Goal: Information Seeking & Learning: Learn about a topic

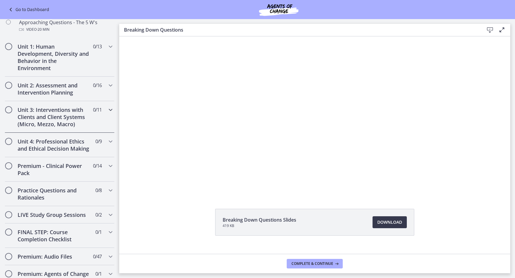
scroll to position [200, 0]
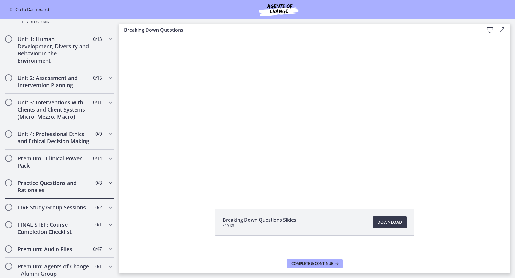
click at [68, 188] on h2 "Practice Questions and Rationales" at bounding box center [54, 186] width 73 height 14
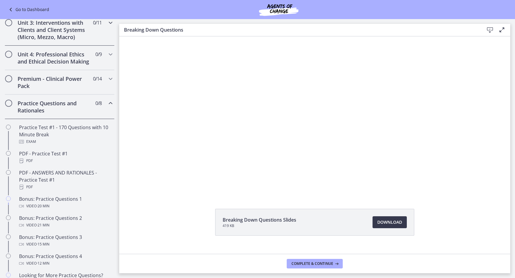
scroll to position [211, 0]
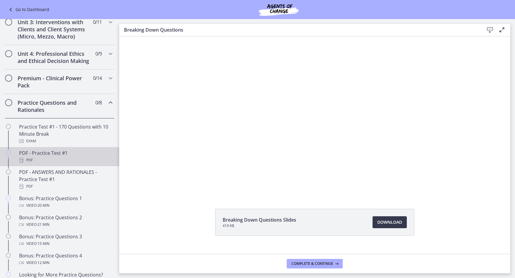
click at [65, 155] on div "PDF - Practice Test #1 PDF" at bounding box center [65, 156] width 93 height 14
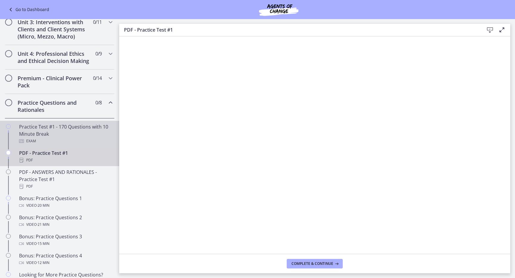
click at [70, 132] on div "Practice Test #1 - 170 Questions with 10 Minute Break Exam" at bounding box center [65, 133] width 93 height 21
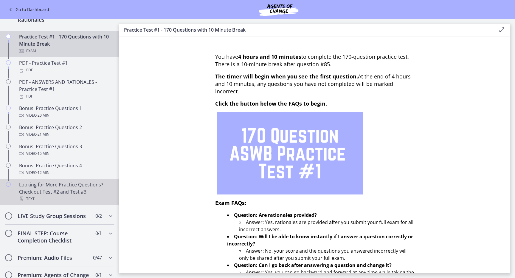
scroll to position [300, 0]
click at [82, 191] on div "Looking for More Practice Questions? Check out Test #2 and Test #3! Text" at bounding box center [65, 191] width 93 height 21
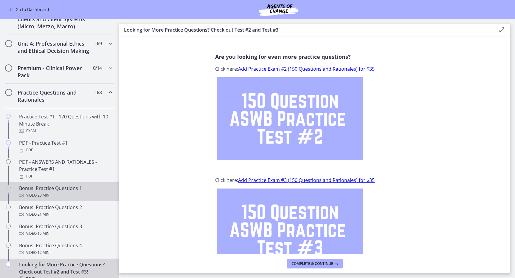
scroll to position [216, 0]
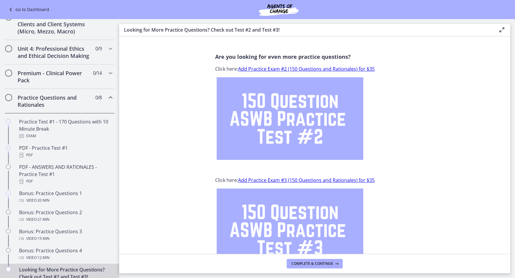
click at [58, 101] on h2 "Practice Questions and Rationales" at bounding box center [54, 101] width 73 height 14
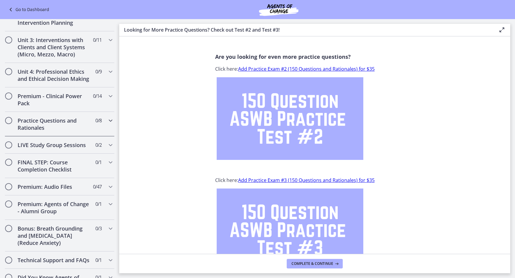
scroll to position [180, 0]
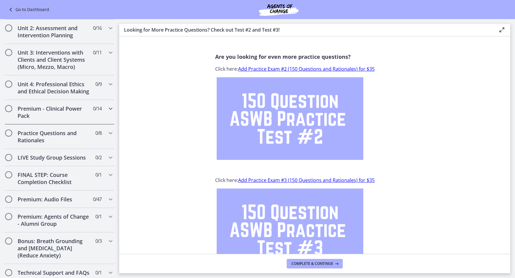
click at [50, 114] on h2 "Premium - Clinical Power Pack" at bounding box center [54, 112] width 73 height 14
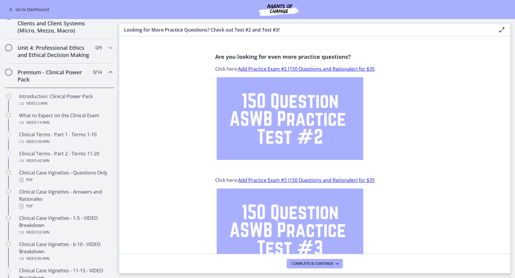
scroll to position [225, 0]
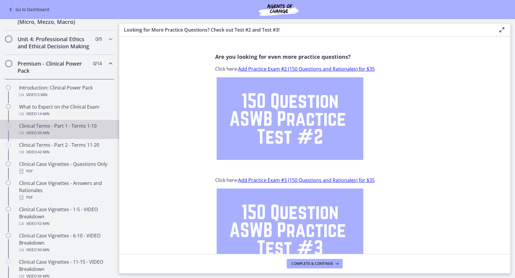
click at [49, 133] on span "· 39 min" at bounding box center [43, 132] width 13 height 7
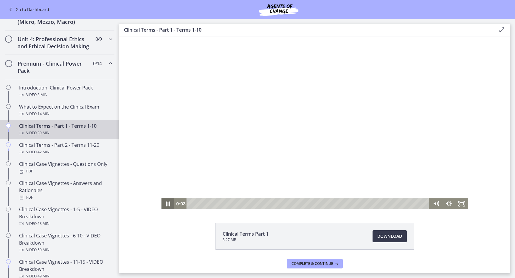
click at [171, 202] on icon "Pause" at bounding box center [167, 203] width 15 height 13
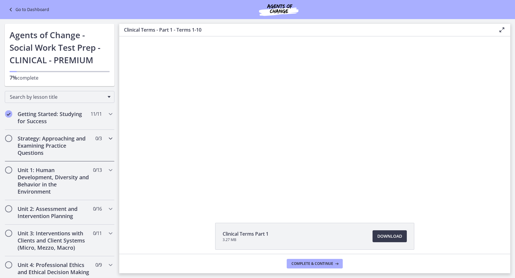
click at [63, 143] on h2 "Strategy: Approaching and Examining Practice Questions" at bounding box center [54, 145] width 73 height 21
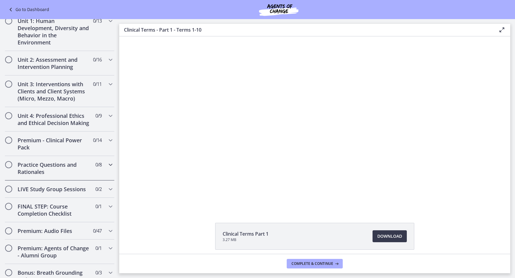
scroll to position [229, 0]
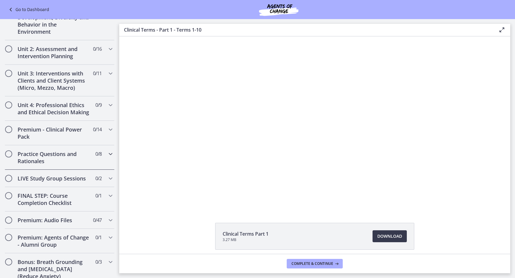
click at [63, 156] on h2 "Practice Questions and Rationales" at bounding box center [54, 157] width 73 height 14
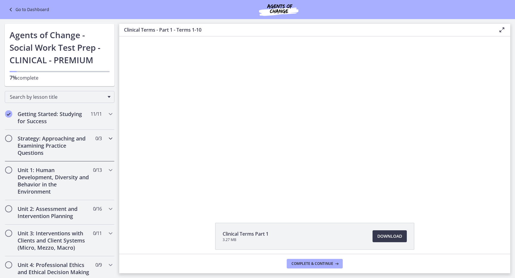
scroll to position [0, 0]
click at [63, 152] on h2 "Strategy: Approaching and Examining Practice Questions" at bounding box center [54, 145] width 73 height 21
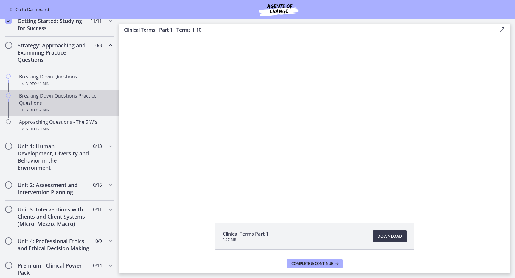
scroll to position [102, 0]
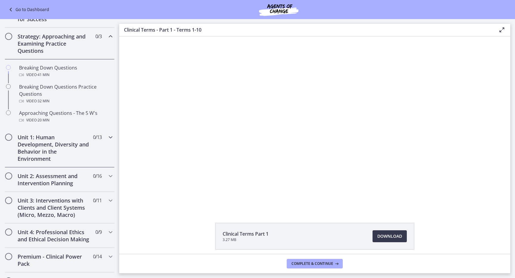
click at [51, 147] on h2 "Unit 1: Human Development, Diversity and Behavior in the Environment" at bounding box center [54, 147] width 73 height 29
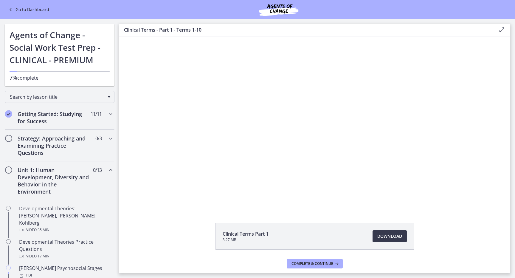
scroll to position [0, 0]
click at [34, 13] on div "Go to Dashboard" at bounding box center [257, 9] width 515 height 19
click at [35, 10] on link "Go to Dashboard" at bounding box center [28, 9] width 42 height 7
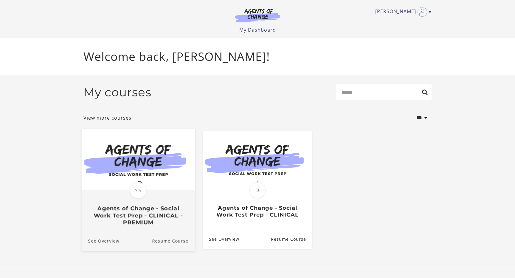
click at [154, 202] on div "Translation missing: en.liquid.partials.dashboard_course_card.progress_descript…" at bounding box center [138, 207] width 113 height 35
